Goal: Information Seeking & Learning: Learn about a topic

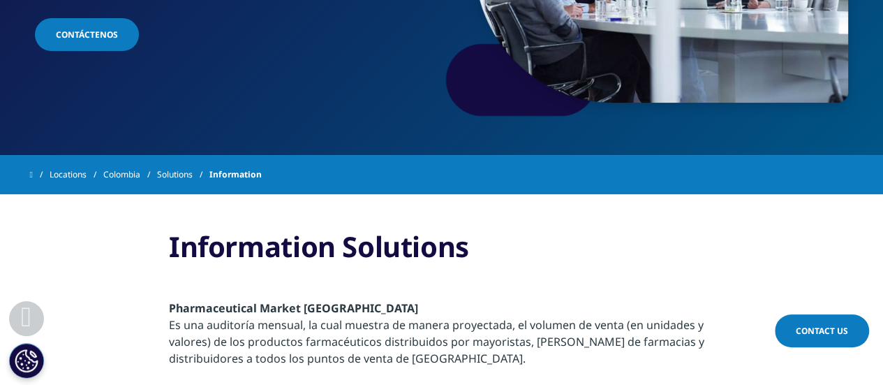
scroll to position [179, 0]
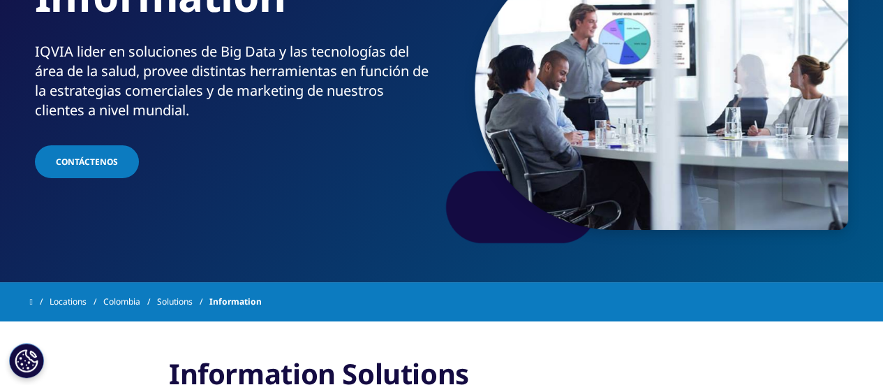
click at [131, 300] on link "Colombia" at bounding box center [130, 301] width 54 height 25
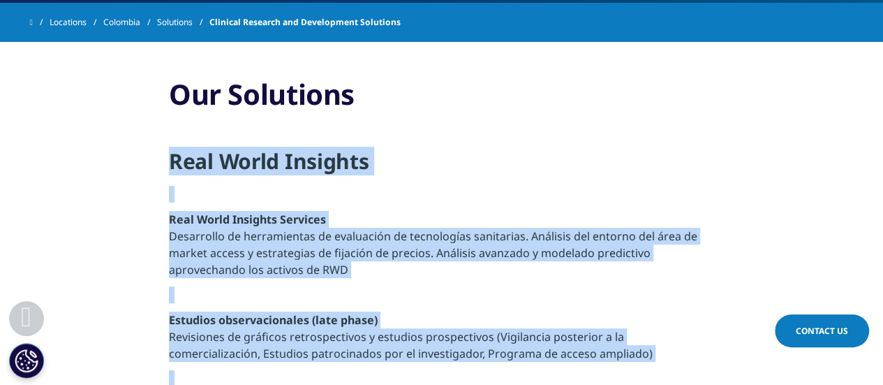
scroll to position [444, 0]
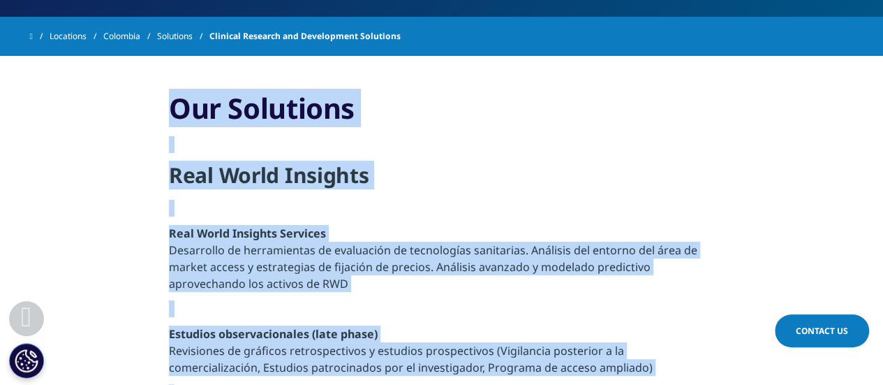
drag, startPoint x: 546, startPoint y: 279, endPoint x: 165, endPoint y: 118, distance: 413.2
copy div "Our Solutions Real World Insights Real World Insights Services Desarrollo de he…"
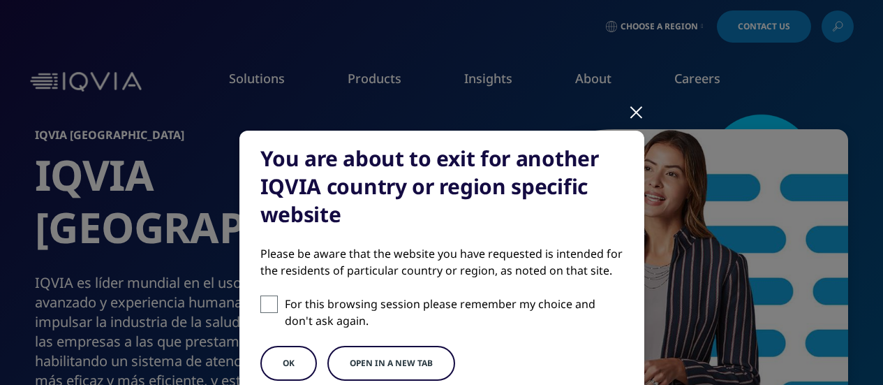
click at [272, 307] on span at bounding box center [268, 303] width 17 height 17
click at [272, 307] on input "For this browsing session please remember my choice and don't ask again." at bounding box center [268, 303] width 17 height 17
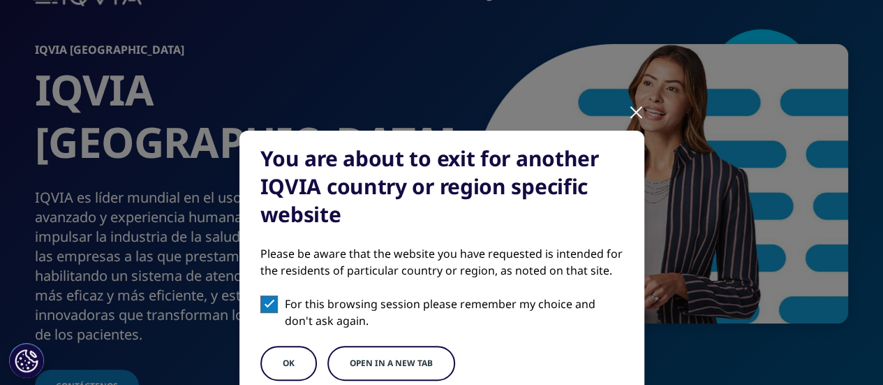
click at [348, 355] on button "Open in a new tab" at bounding box center [391, 363] width 128 height 35
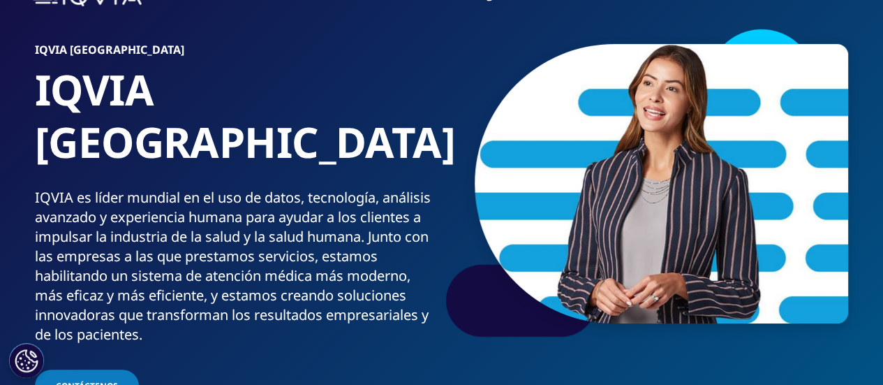
scroll to position [0, 0]
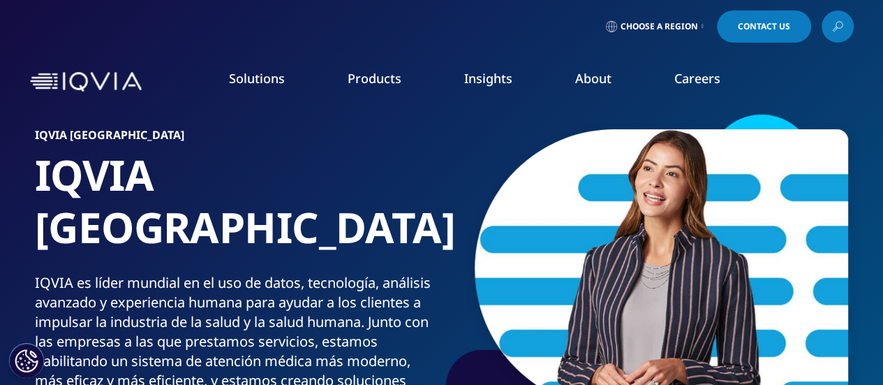
click at [90, 217] on link "IQVIA Healthcare-grade AI®" at bounding box center [103, 214] width 136 height 14
click at [82, 265] on link "Human Data Science Cloud" at bounding box center [100, 260] width 130 height 14
click at [82, 288] on link "IQVIA Innovation Hub" at bounding box center [88, 286] width 107 height 14
drag, startPoint x: 88, startPoint y: 309, endPoint x: 94, endPoint y: 341, distance: 31.9
click at [88, 309] on link "Decentralized Trials" at bounding box center [82, 313] width 94 height 14
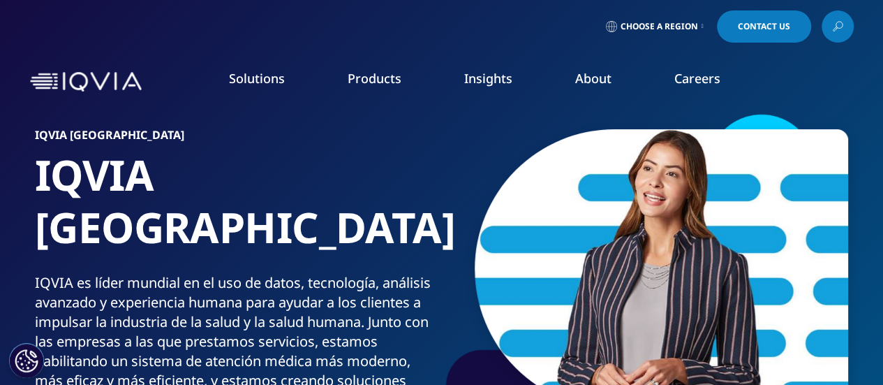
click at [68, 347] on link "Patient Experience Solutions with Apple devices" at bounding box center [123, 346] width 176 height 28
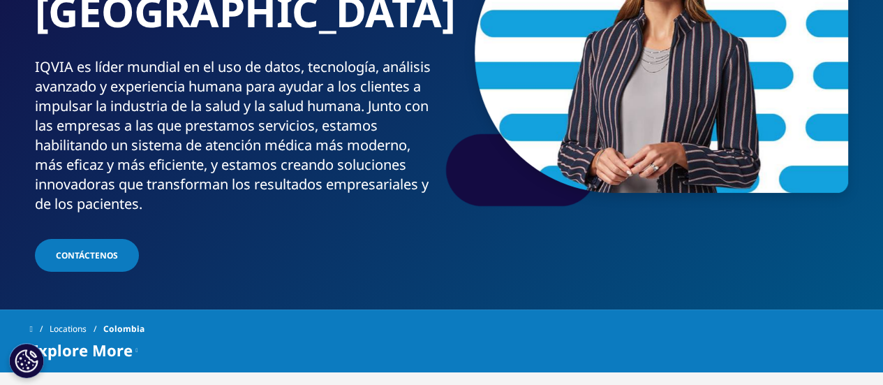
scroll to position [60, 0]
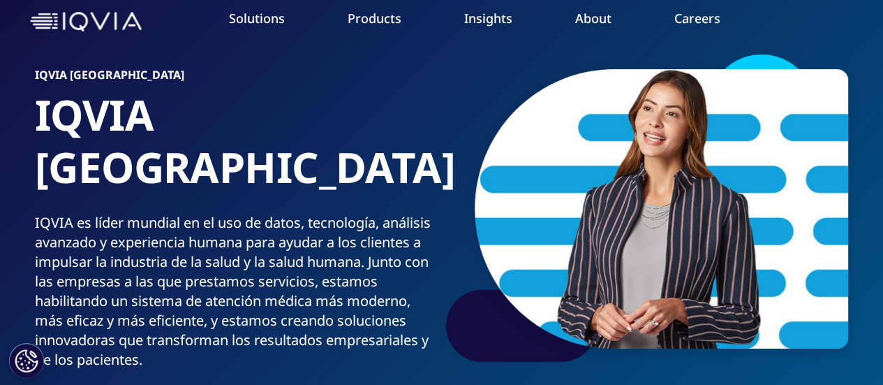
click at [247, 129] on link "Our Story" at bounding box center [345, 127] width 216 height 15
click at [269, 156] on link "Our Impact" at bounding box center [345, 154] width 216 height 15
click at [292, 184] on link "Commitment to Global Health" at bounding box center [345, 180] width 216 height 15
drag, startPoint x: 279, startPoint y: 212, endPoint x: 274, endPoint y: 241, distance: 29.2
click at [279, 212] on link "Code of Conduct" at bounding box center [345, 207] width 216 height 15
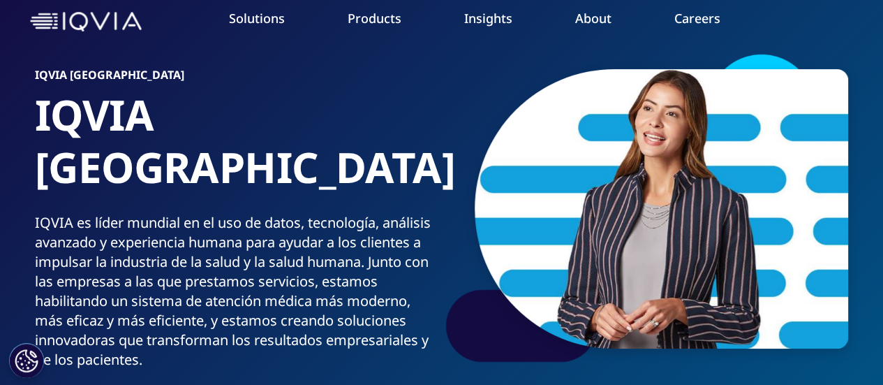
click at [275, 237] on link "Sustainability" at bounding box center [345, 233] width 216 height 15
drag, startPoint x: 267, startPoint y: 263, endPoint x: 256, endPoint y: 289, distance: 28.1
click at [267, 263] on link "Privacy" at bounding box center [345, 260] width 216 height 15
click at [250, 288] on link "Executive Team" at bounding box center [345, 286] width 216 height 15
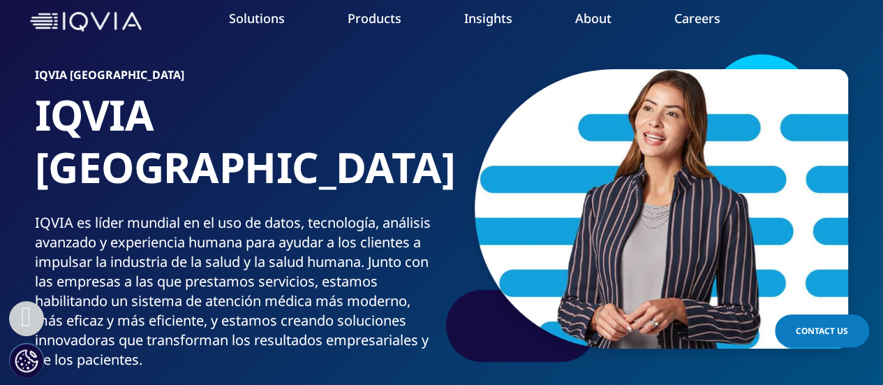
scroll to position [588, 0]
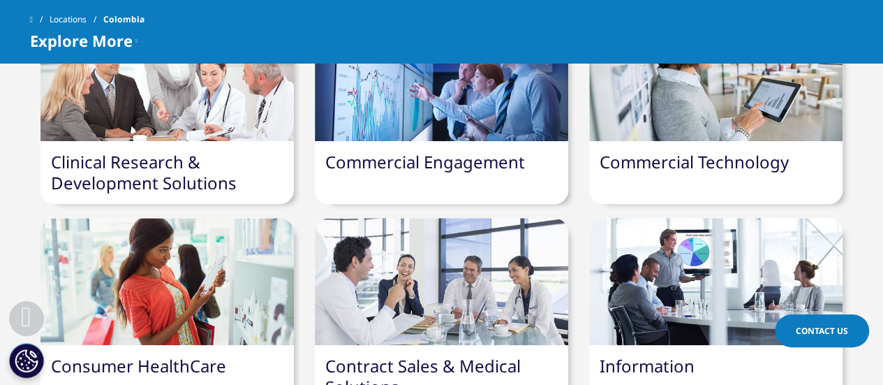
click at [383, 354] on link "Contract Sales & Medical Solutions" at bounding box center [422, 376] width 195 height 44
click at [378, 345] on div "Contract Sales & Medical Solutions" at bounding box center [441, 376] width 253 height 63
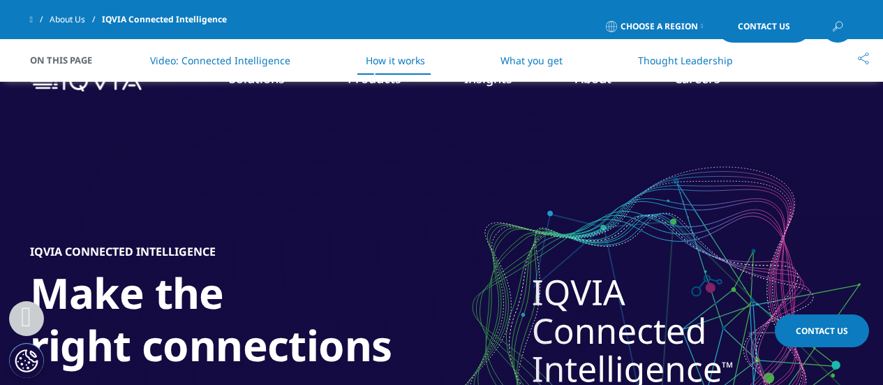
scroll to position [1187, 0]
